Goal: Task Accomplishment & Management: Manage account settings

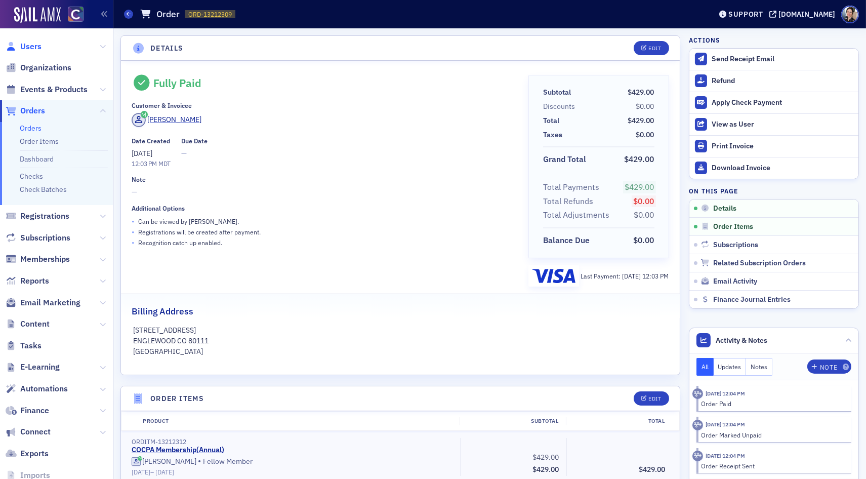
click at [34, 47] on span "Users" at bounding box center [30, 46] width 21 height 11
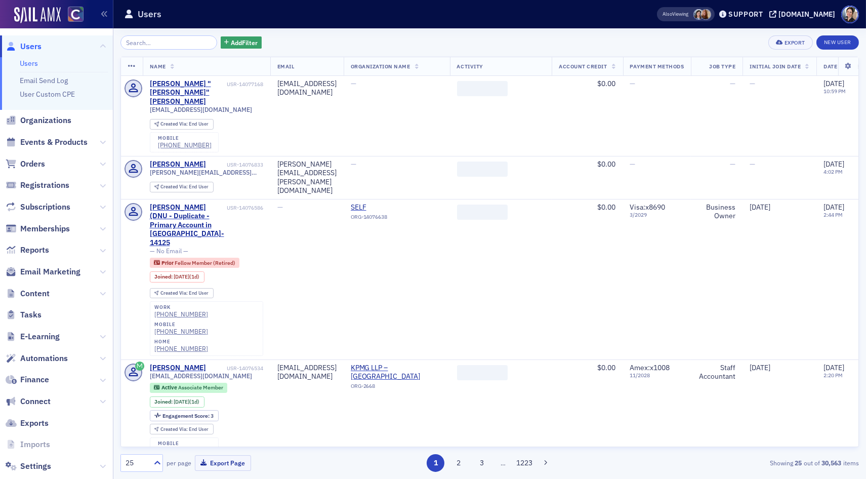
click at [181, 44] on input "search" at bounding box center [168, 42] width 97 height 14
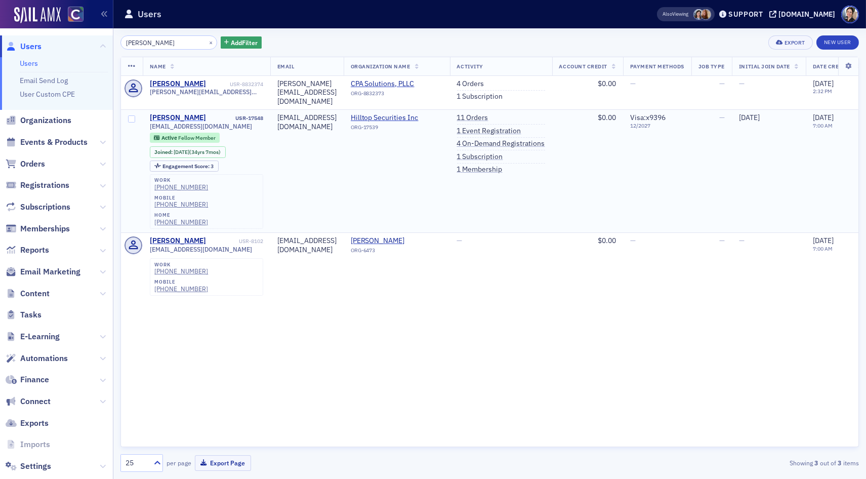
type input "[PERSON_NAME]"
drag, startPoint x: 500, startPoint y: 125, endPoint x: 455, endPoint y: 122, distance: 44.6
click at [500, 126] on link "1 Event Registration" at bounding box center [489, 130] width 64 height 9
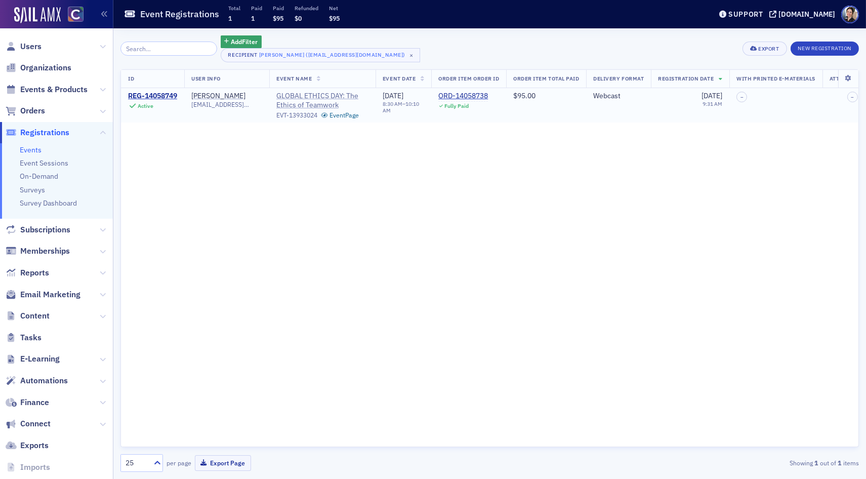
click at [295, 96] on span "GLOBAL ETHICS DAY: The Ethics of Teamwork" at bounding box center [322, 101] width 92 height 18
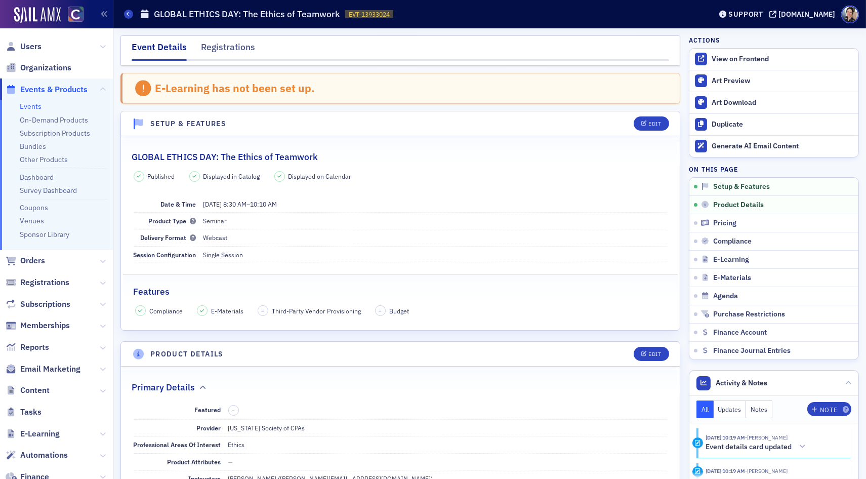
drag, startPoint x: 223, startPoint y: 47, endPoint x: 105, endPoint y: 36, distance: 118.4
click at [223, 47] on div "Registrations" at bounding box center [228, 49] width 54 height 19
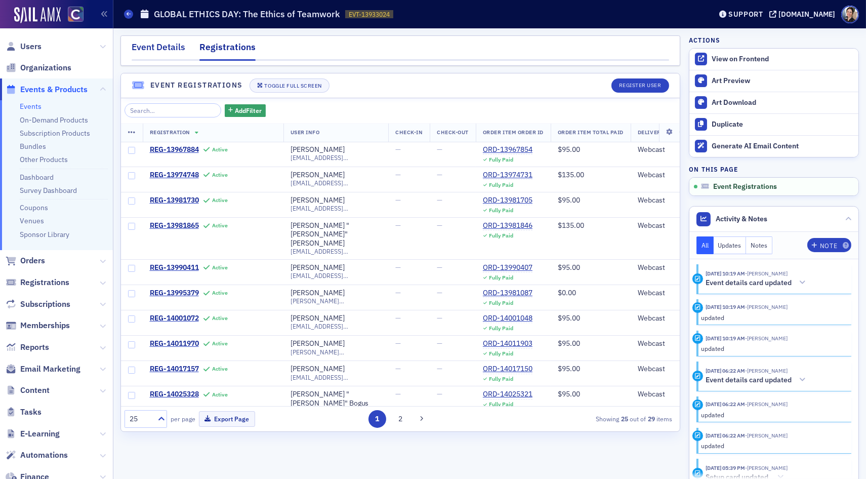
click at [157, 45] on div "Event Details" at bounding box center [159, 49] width 54 height 19
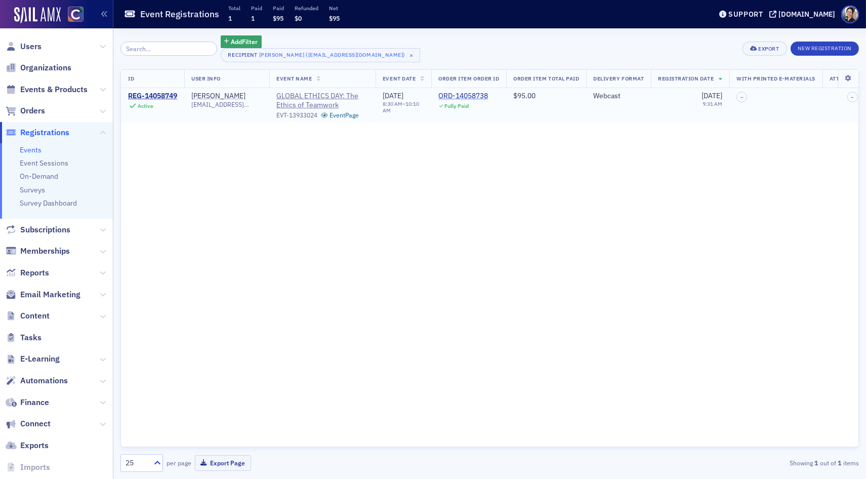
click at [478, 94] on div "ORD-14058738" at bounding box center [463, 96] width 50 height 9
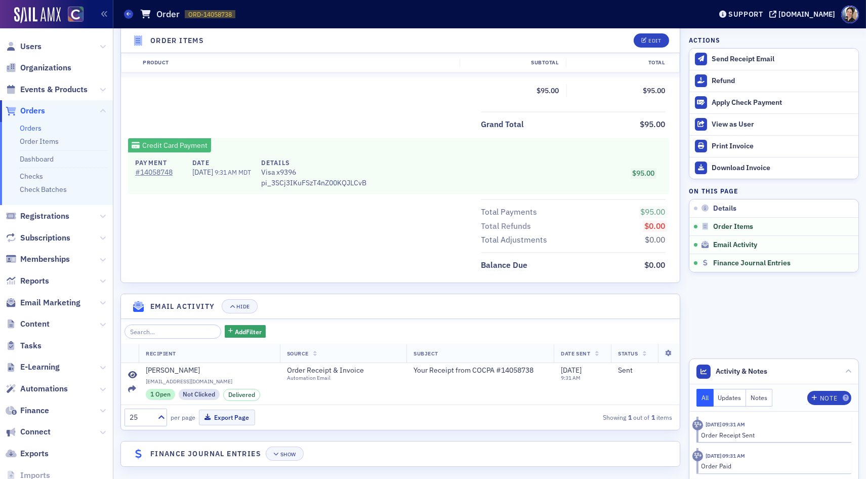
scroll to position [408, 0]
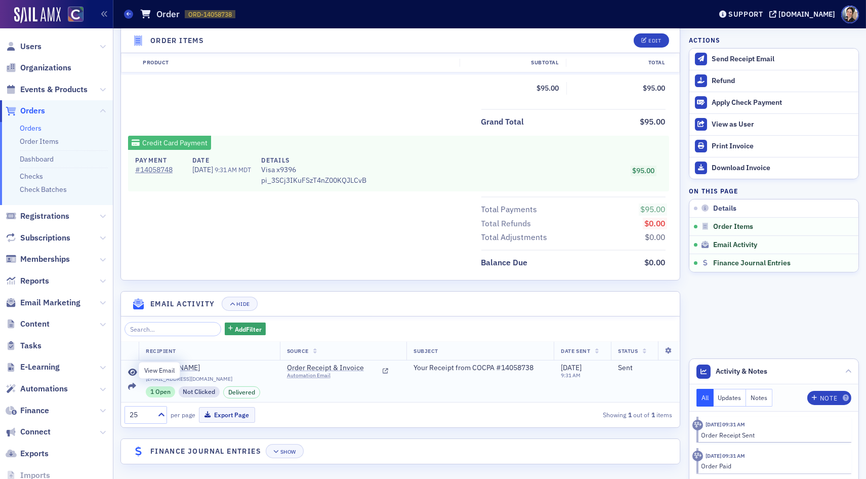
click at [134, 369] on icon at bounding box center [132, 372] width 9 height 8
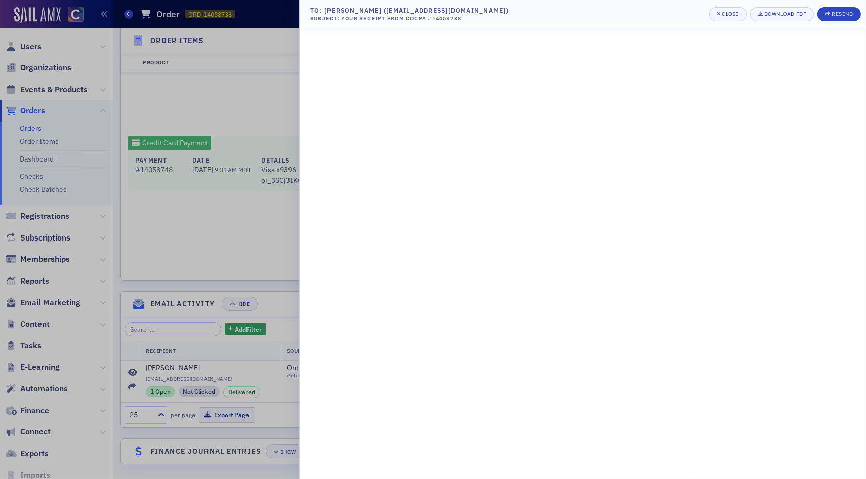
click at [224, 243] on div at bounding box center [433, 239] width 866 height 479
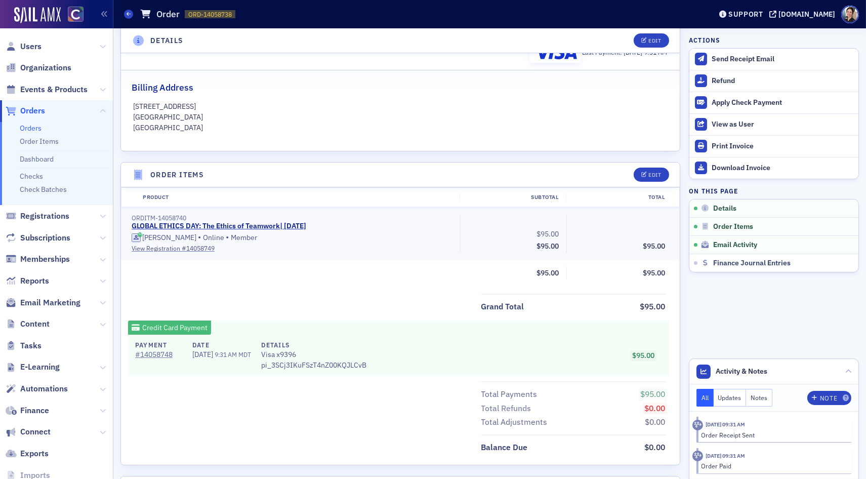
scroll to position [234, 0]
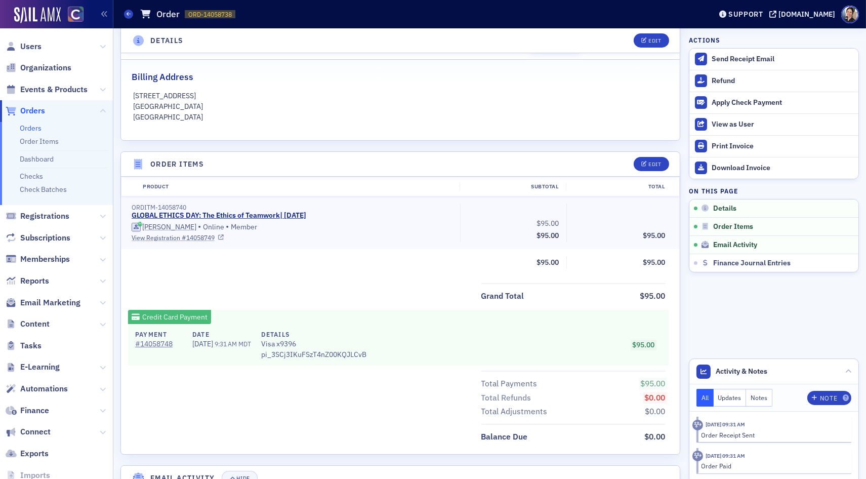
click at [159, 235] on link "View Registration # 14058749" at bounding box center [292, 237] width 321 height 9
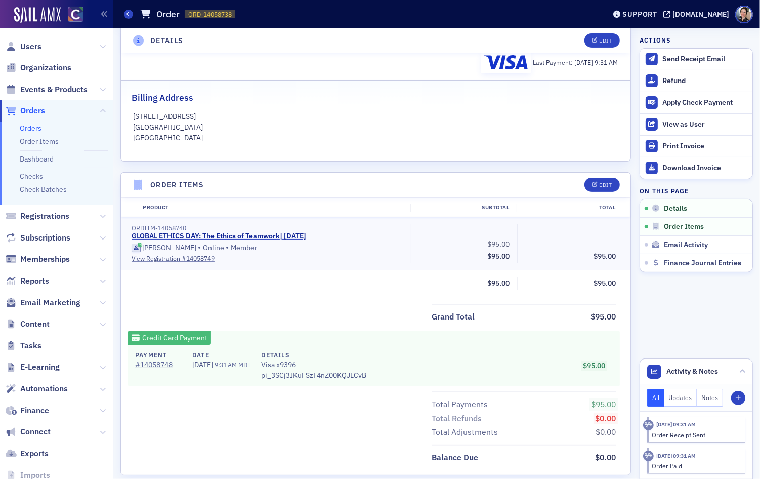
scroll to position [215, 0]
drag, startPoint x: 283, startPoint y: 234, endPoint x: 275, endPoint y: 234, distance: 8.1
click at [283, 234] on link "GLOBAL ETHICS DAY: The Ethics of Teamwork | 10/15/2025" at bounding box center [219, 235] width 175 height 9
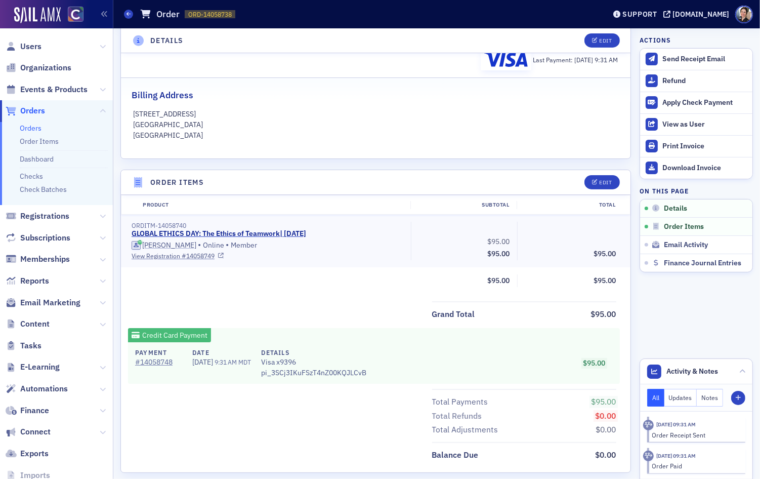
scroll to position [219, 0]
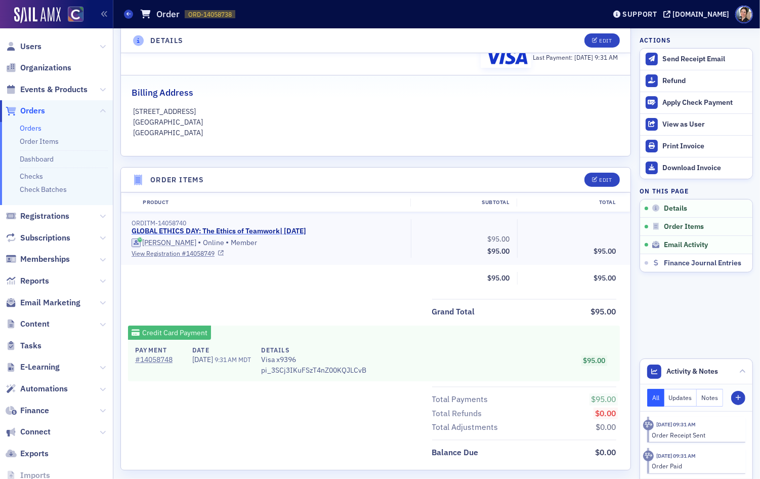
click at [252, 233] on link "GLOBAL ETHICS DAY: The Ethics of Teamwork | 10/15/2025" at bounding box center [219, 231] width 175 height 9
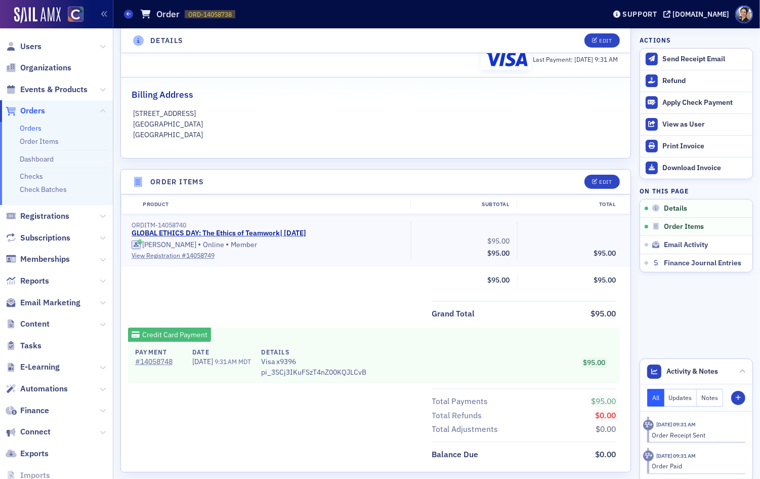
scroll to position [0, 0]
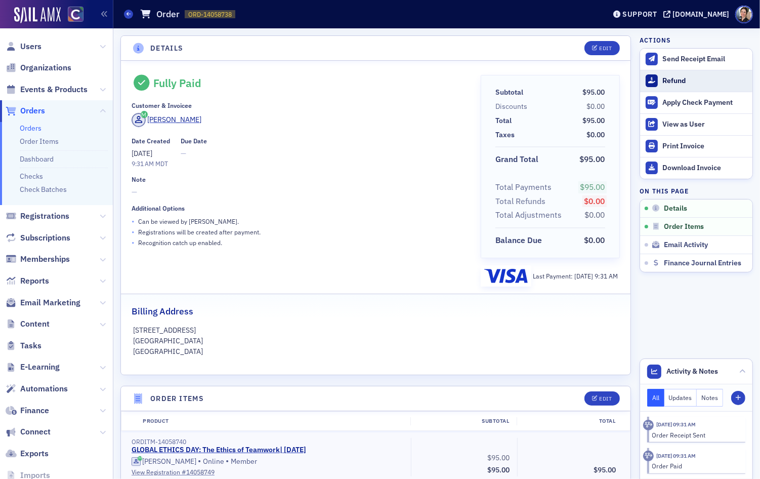
click at [675, 80] on div "Refund" at bounding box center [704, 80] width 85 height 9
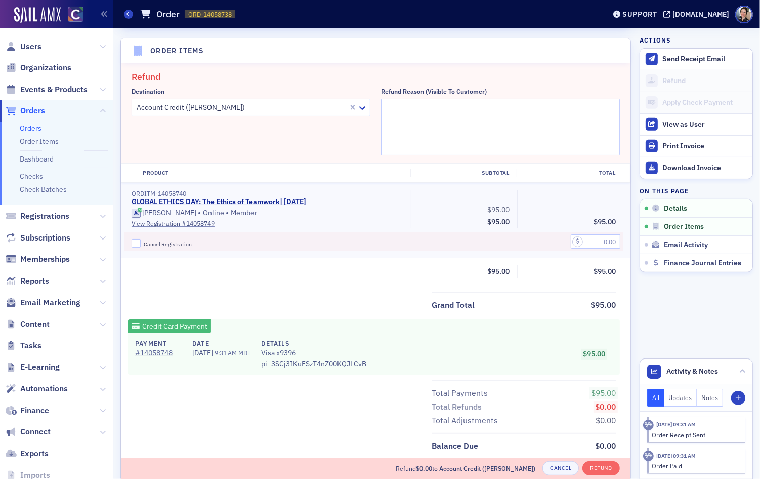
scroll to position [351, 0]
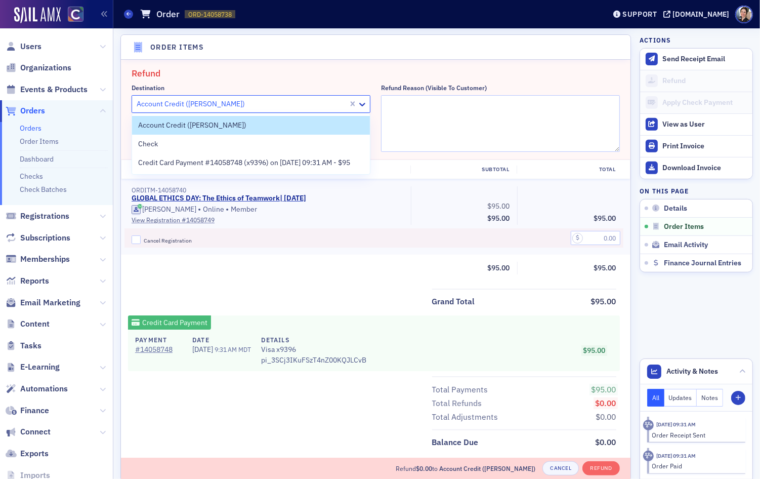
click at [274, 103] on div at bounding box center [241, 104] width 211 height 13
click at [220, 123] on span "Account Credit (Jeannine Manley)" at bounding box center [192, 125] width 108 height 11
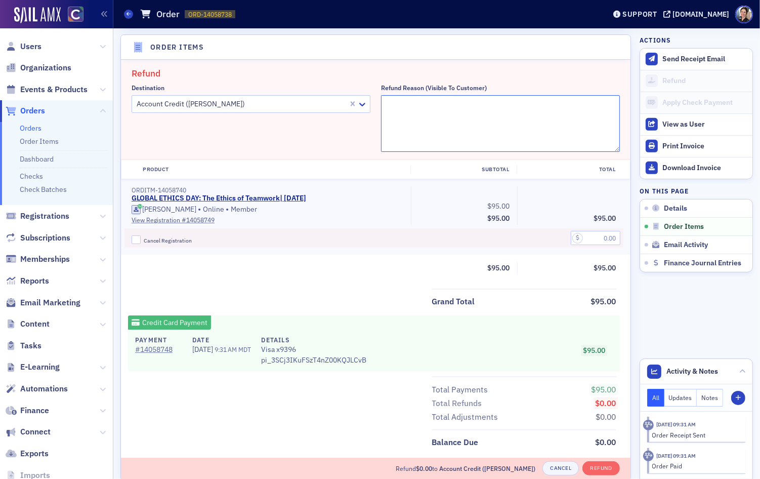
click at [452, 108] on textarea "Refund Reason (Visible to Customer)" at bounding box center [500, 123] width 239 height 57
type textarea "Unable to attend - called on [DATE] - as one-time courtesy, applying $95 to her…"
click at [603, 238] on input "text" at bounding box center [596, 238] width 50 height 14
type input "95.00"
drag, startPoint x: 136, startPoint y: 238, endPoint x: 232, endPoint y: 227, distance: 96.3
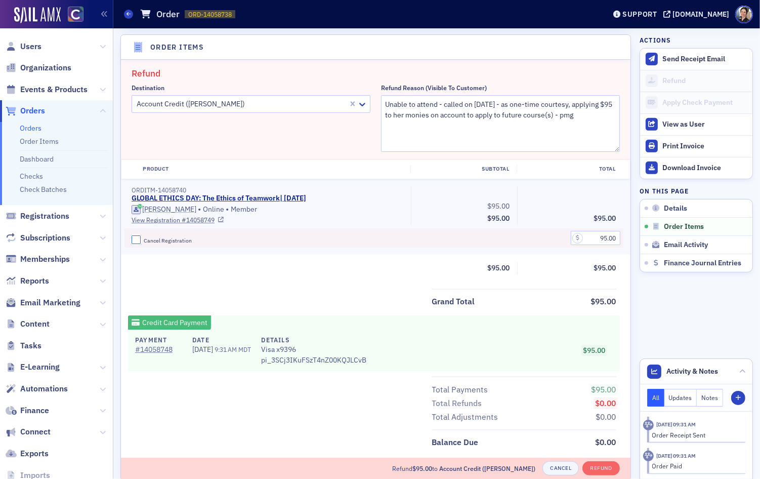
click at [139, 238] on input "Cancel Registration" at bounding box center [136, 239] width 9 height 9
checkbox input "true"
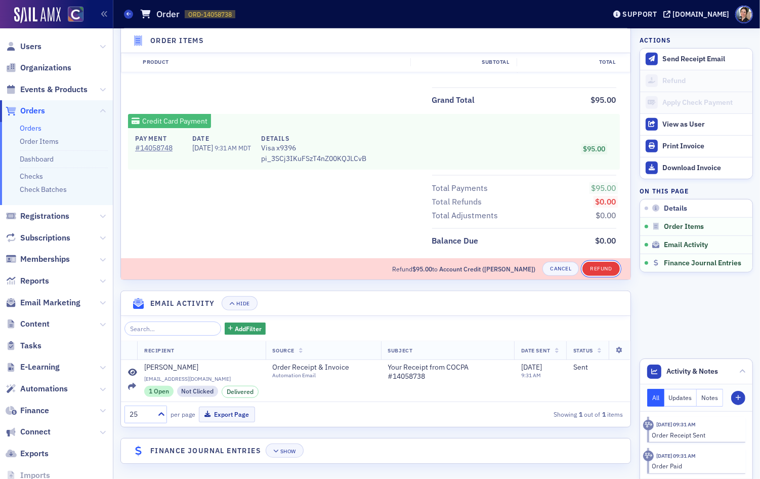
click at [605, 266] on button "Refund" at bounding box center [600, 269] width 37 height 14
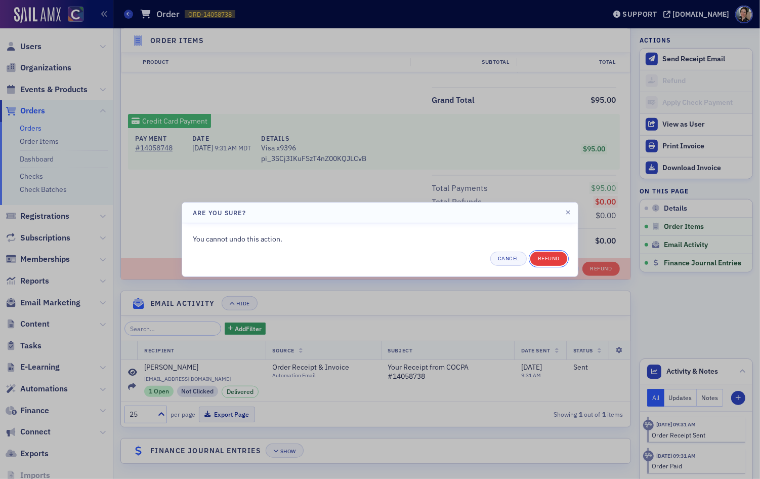
click at [549, 258] on button "Refund" at bounding box center [548, 258] width 37 height 14
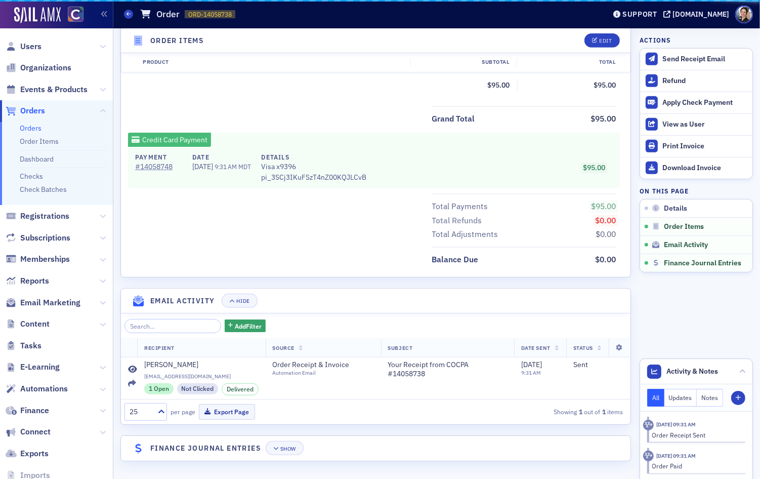
scroll to position [408, 0]
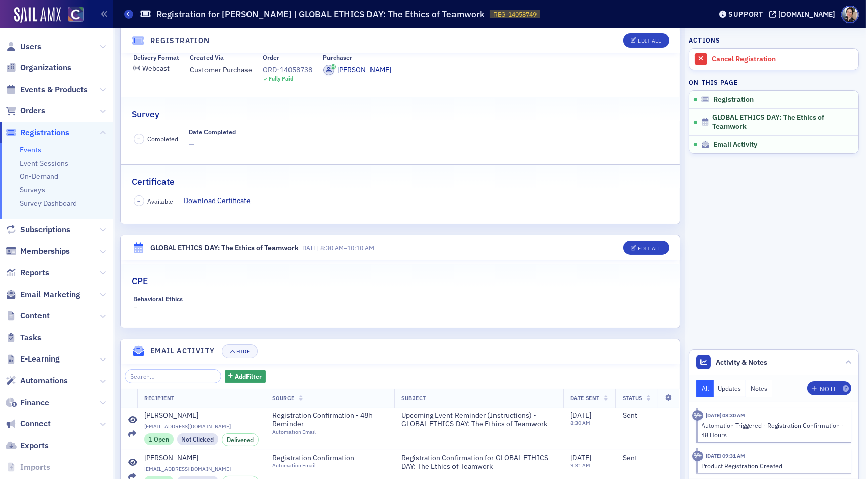
scroll to position [181, 0]
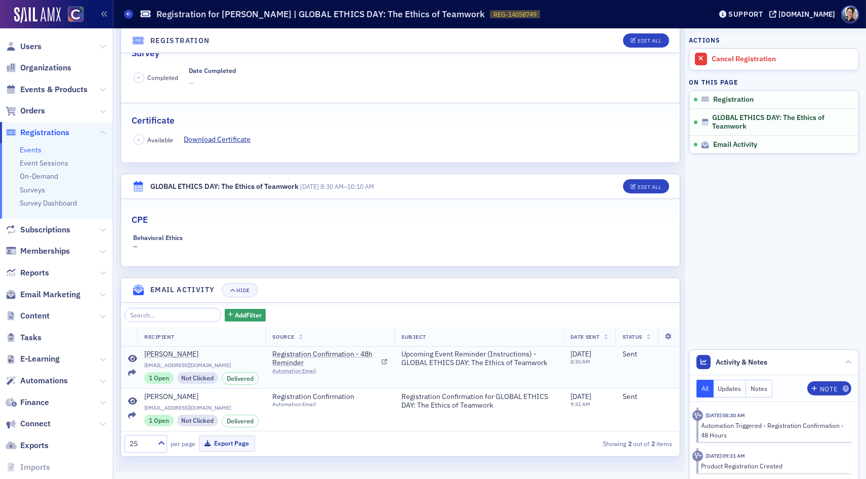
click at [135, 358] on icon at bounding box center [132, 359] width 9 height 8
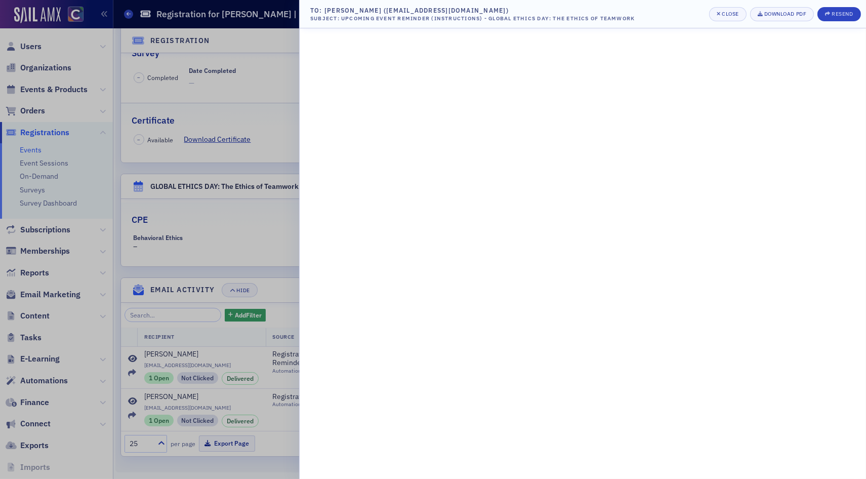
click at [263, 80] on div at bounding box center [433, 239] width 866 height 479
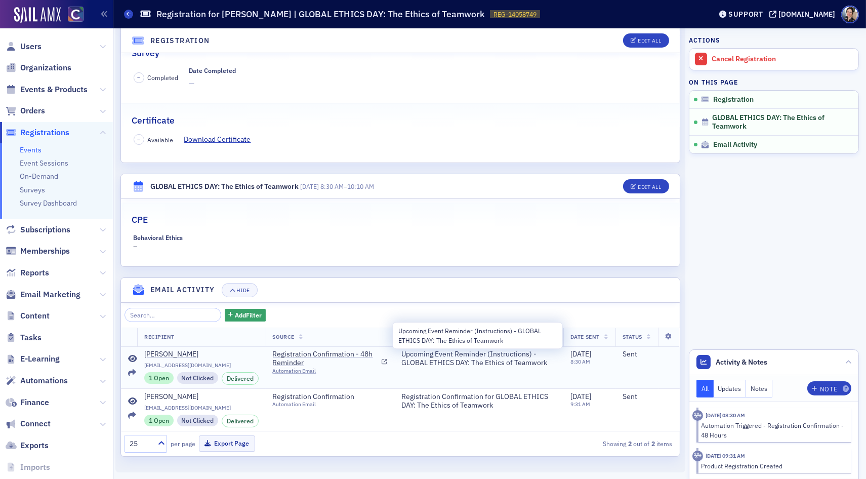
click at [447, 363] on span "Upcoming Event Reminder (Instructions) - GLOBAL ETHICS DAY: The Ethics of Teamw…" at bounding box center [478, 359] width 155 height 18
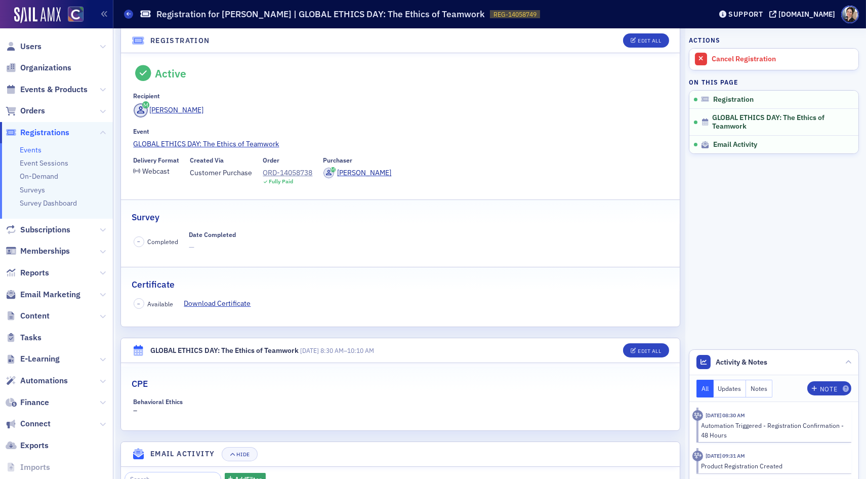
scroll to position [0, 0]
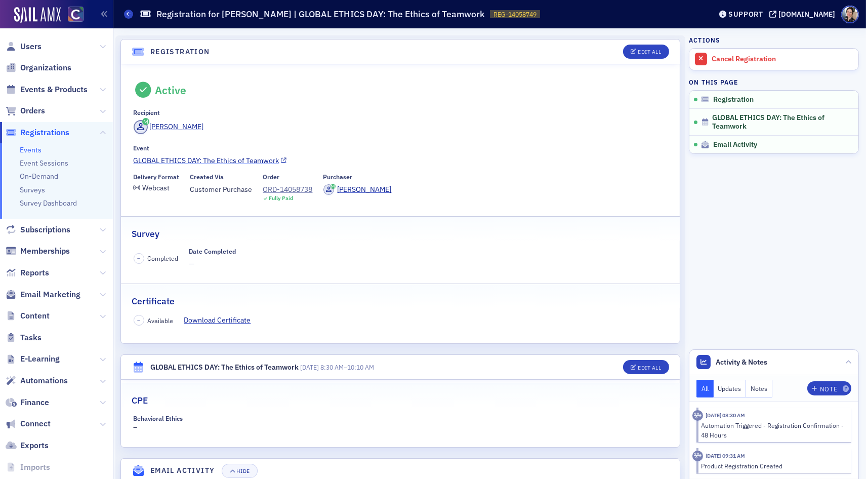
click at [206, 159] on link "GLOBAL ETHICS DAY: The Ethics of Teamwork" at bounding box center [401, 160] width 534 height 11
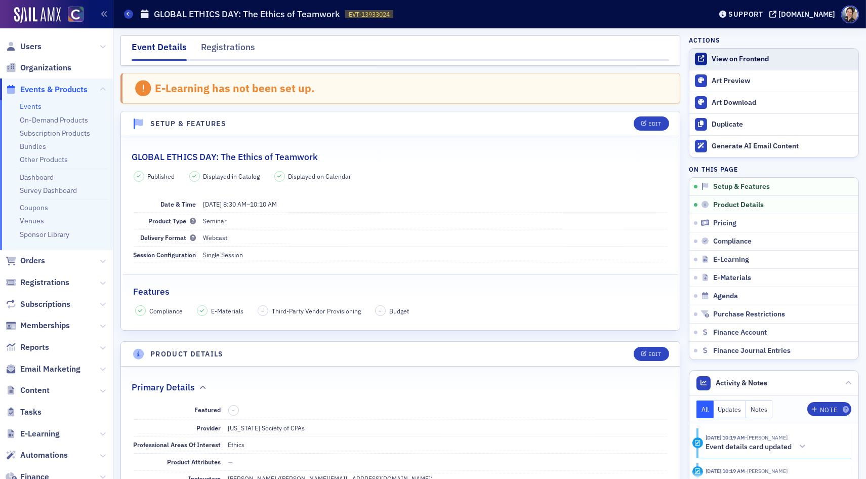
click at [739, 62] on div "View on Frontend" at bounding box center [782, 59] width 142 height 9
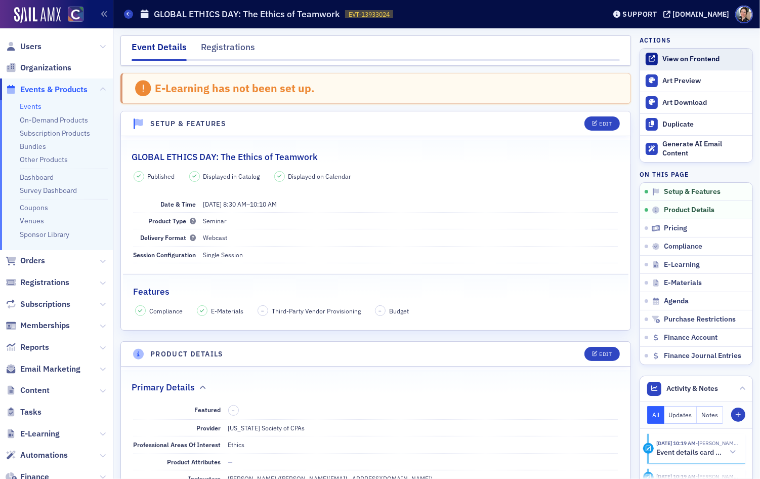
click at [690, 60] on div "View on Frontend" at bounding box center [704, 59] width 85 height 9
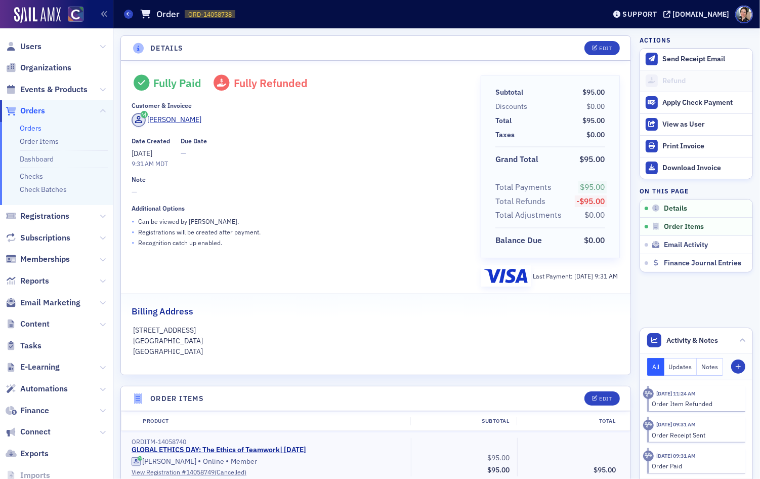
drag, startPoint x: 36, startPoint y: 45, endPoint x: 56, endPoint y: 41, distance: 20.0
click at [36, 45] on span "Users" at bounding box center [30, 46] width 21 height 11
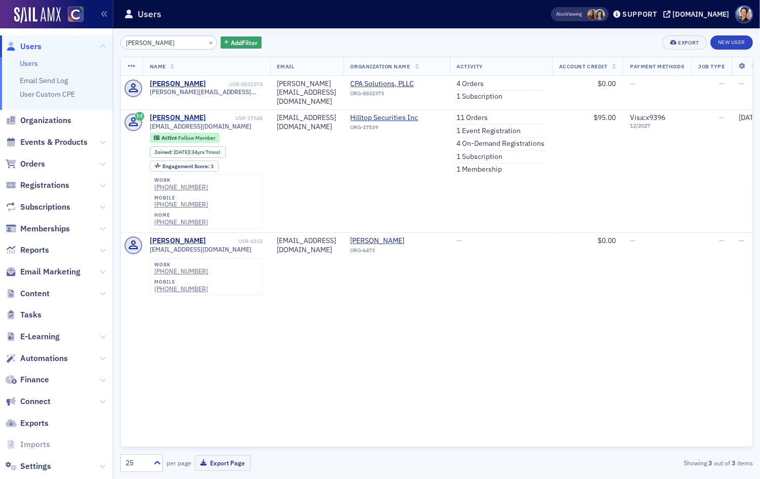
drag, startPoint x: 175, startPoint y: 44, endPoint x: 81, endPoint y: 42, distance: 93.6
click at [81, 42] on div "Users Users Email Send Log User Custom CPE Organizations Events & Products Orde…" at bounding box center [380, 239] width 760 height 479
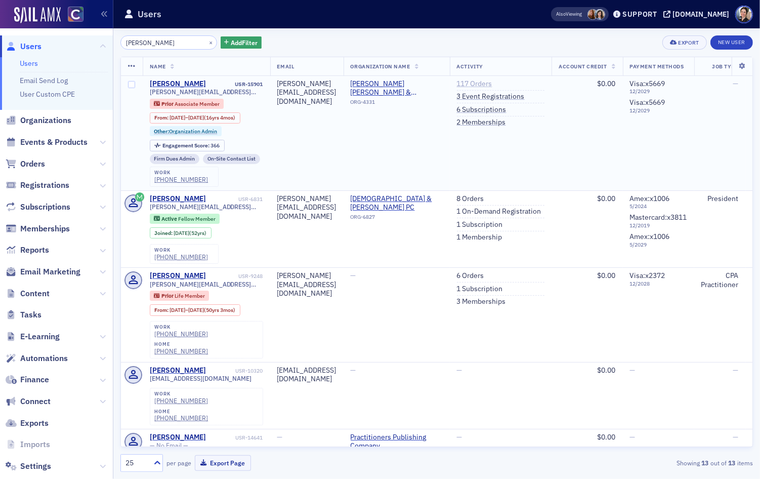
type input "[PERSON_NAME]"
click at [492, 82] on link "117 Orders" at bounding box center [474, 83] width 35 height 9
